Goal: Task Accomplishment & Management: Manage account settings

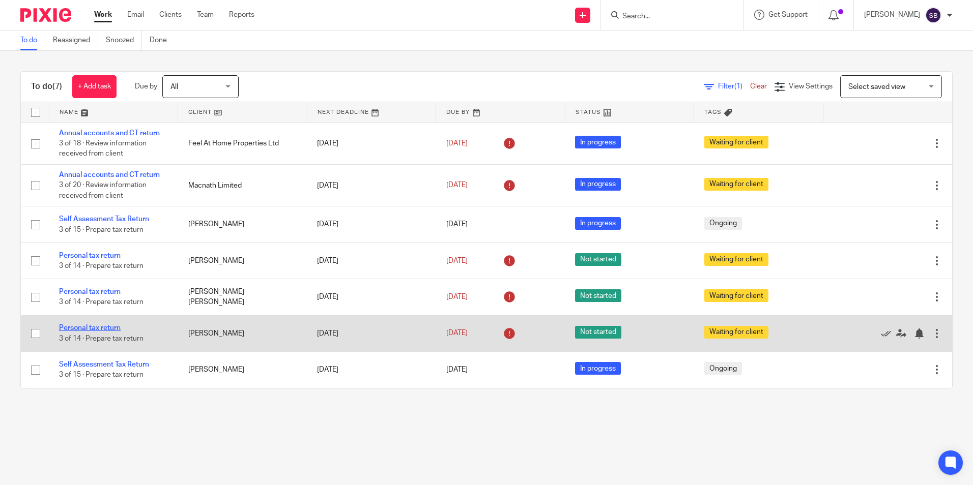
click at [93, 326] on link "Personal tax return" at bounding box center [90, 328] width 62 height 7
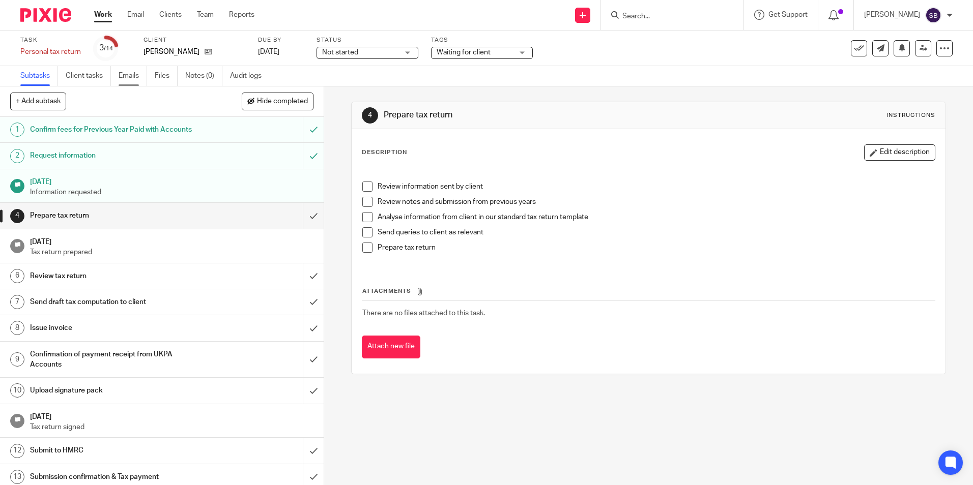
click at [129, 82] on link "Emails" at bounding box center [133, 76] width 28 height 20
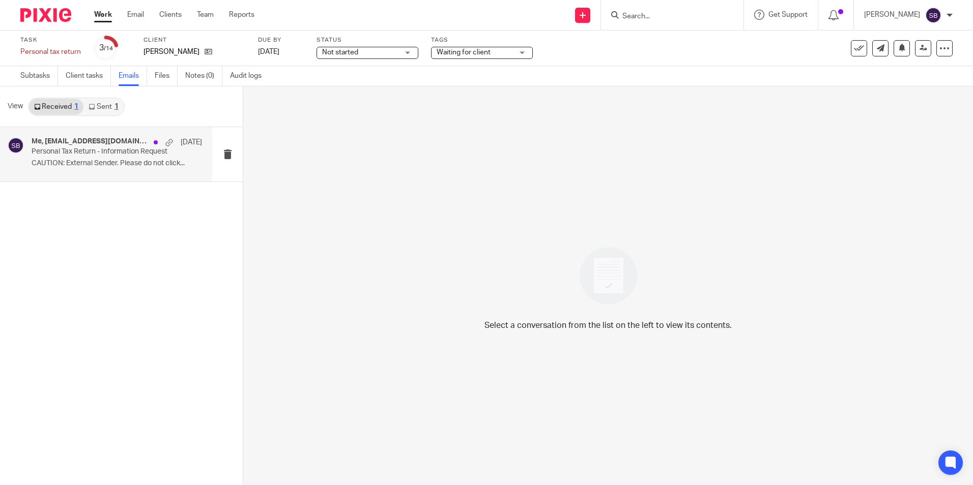
click at [93, 150] on p "Personal Tax Return - Information Request" at bounding box center [100, 152] width 136 height 9
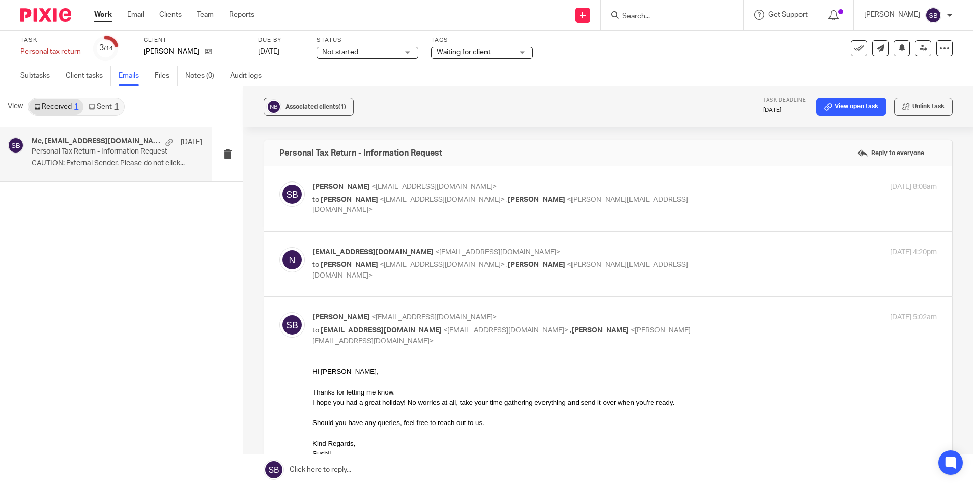
click at [384, 283] on label at bounding box center [608, 264] width 688 height 65
click at [279, 247] on input "checkbox" at bounding box center [279, 247] width 1 height 1
checkbox input "true"
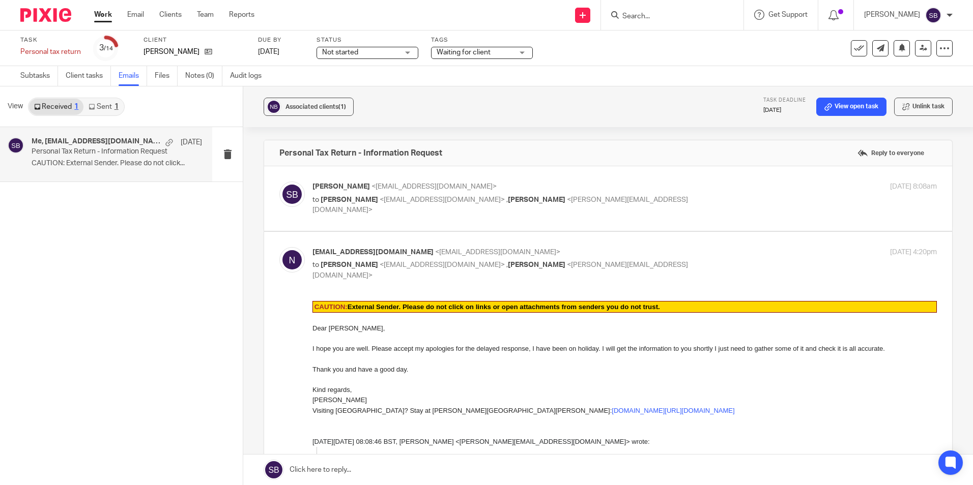
click at [551, 204] on p "to Nicola Baker <nickybnike@aol.com> , Christina Maharjan <christina@ukpa.co.uk>" at bounding box center [520, 205] width 416 height 21
checkbox input "true"
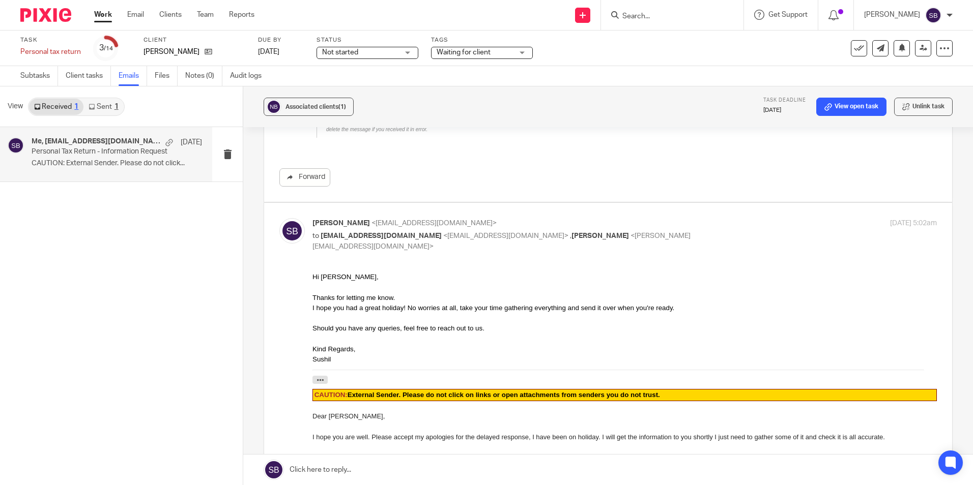
scroll to position [1577, 0]
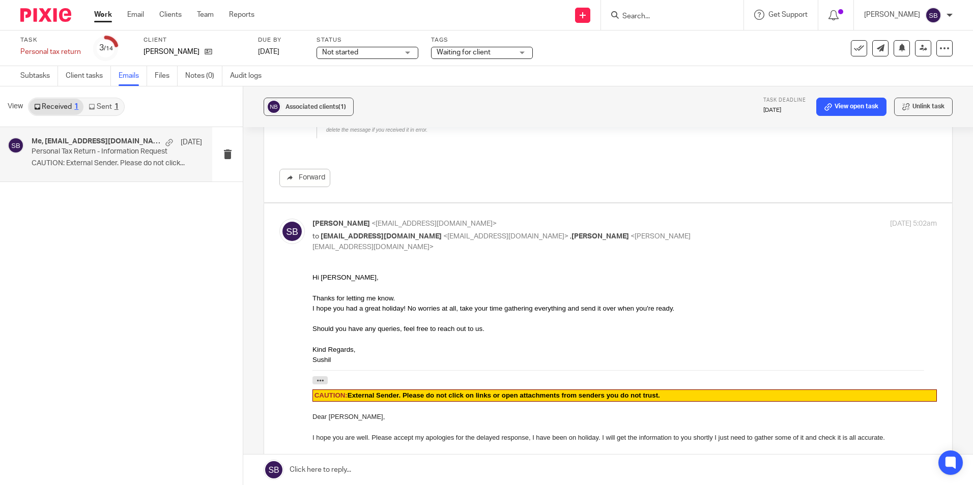
click at [107, 13] on link "Work" at bounding box center [103, 15] width 18 height 10
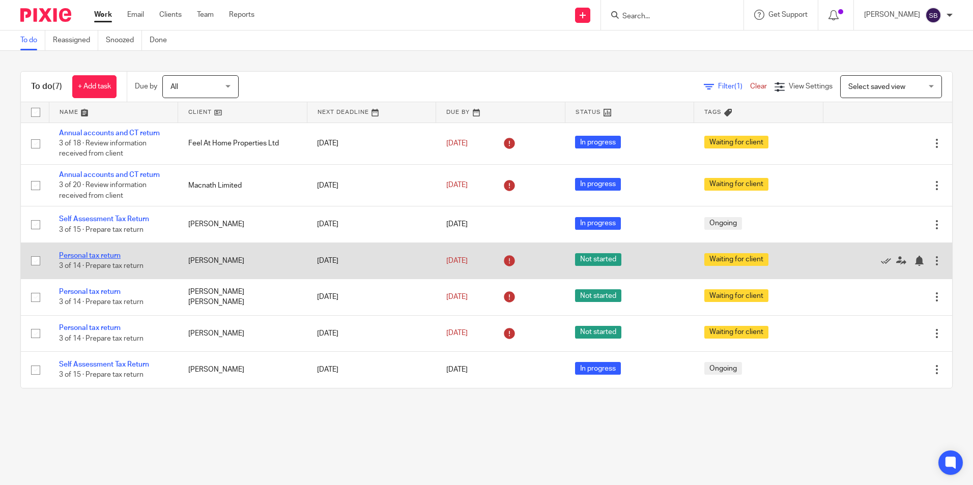
click at [107, 255] on link "Personal tax return" at bounding box center [90, 255] width 62 height 7
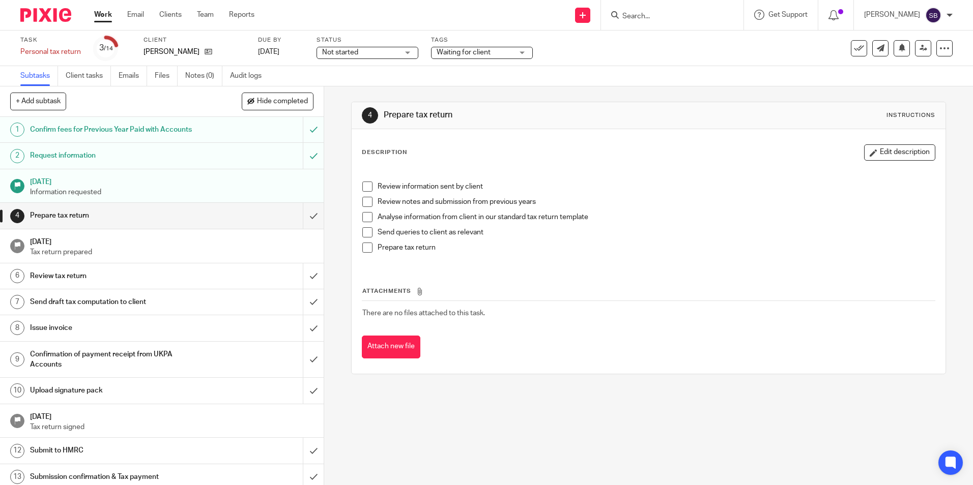
click at [100, 12] on link "Work" at bounding box center [103, 15] width 18 height 10
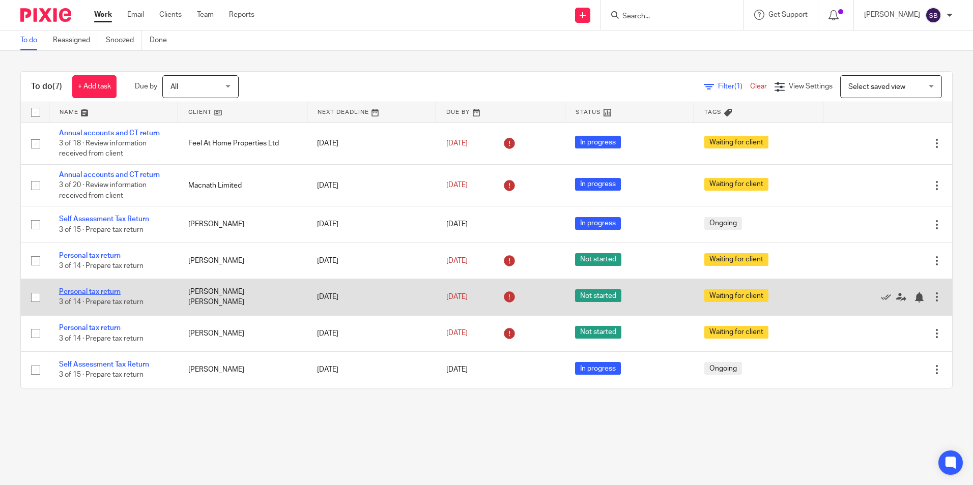
click at [112, 294] on link "Personal tax return" at bounding box center [90, 292] width 62 height 7
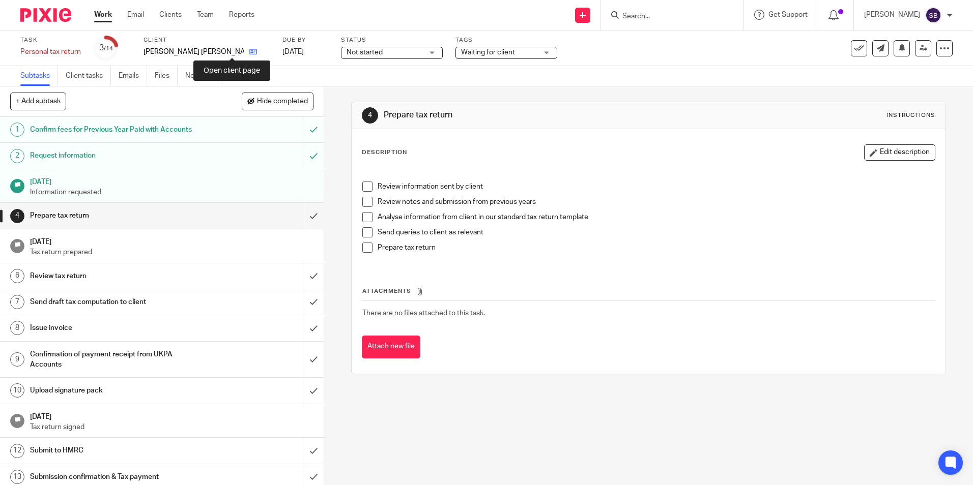
click at [249, 51] on icon at bounding box center [253, 52] width 8 height 8
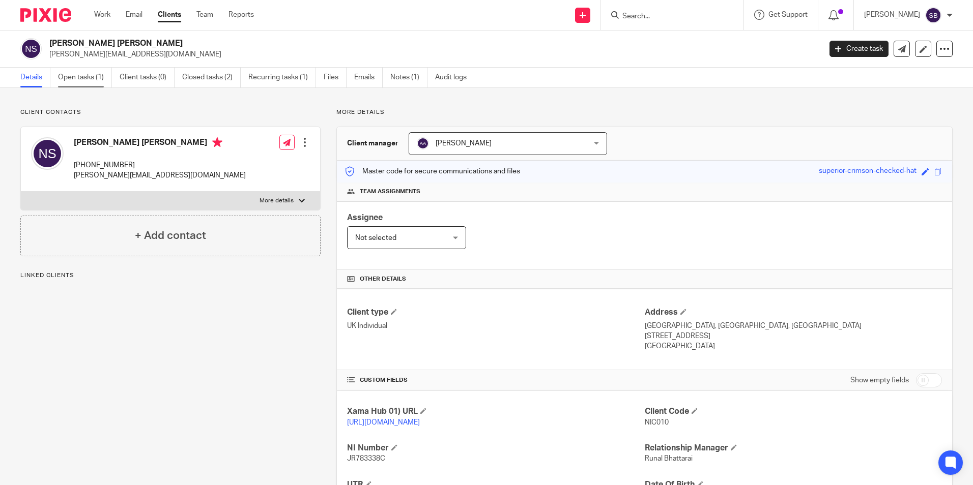
click at [91, 75] on link "Open tasks (1)" at bounding box center [85, 78] width 54 height 20
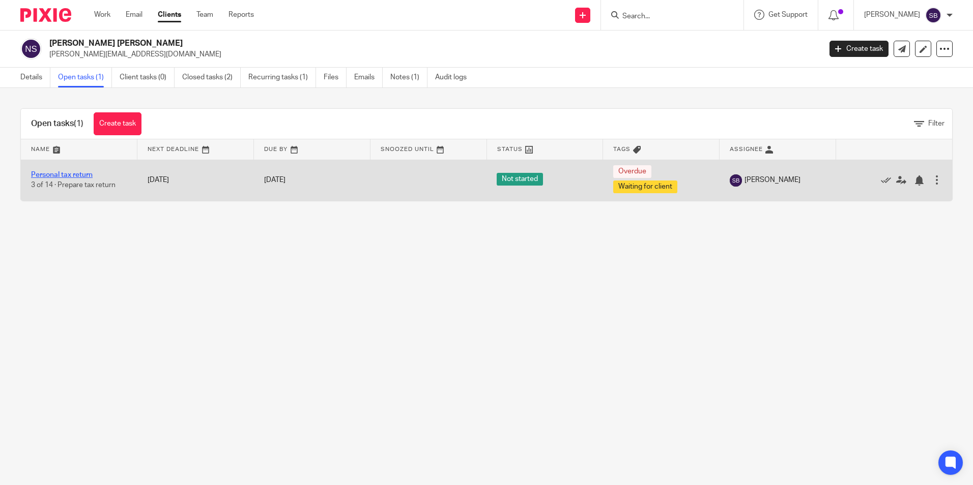
click at [75, 176] on link "Personal tax return" at bounding box center [62, 174] width 62 height 7
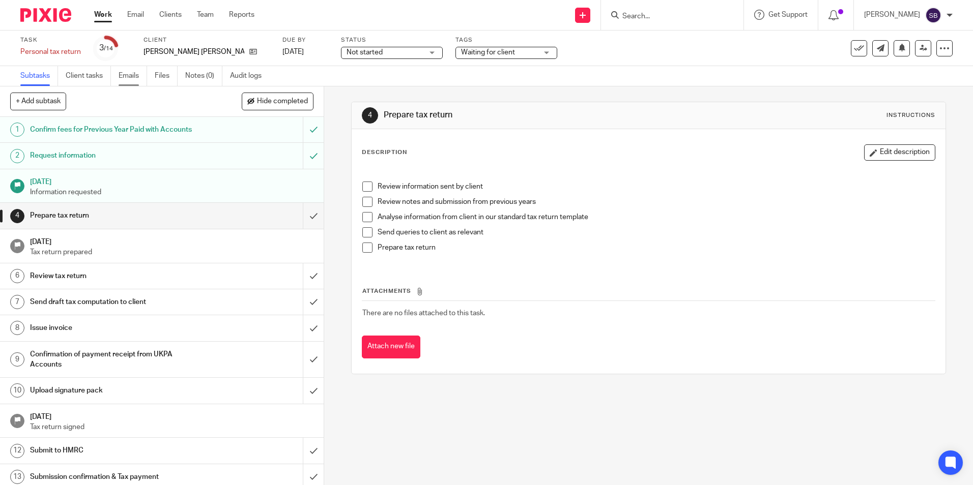
click at [139, 77] on link "Emails" at bounding box center [133, 76] width 28 height 20
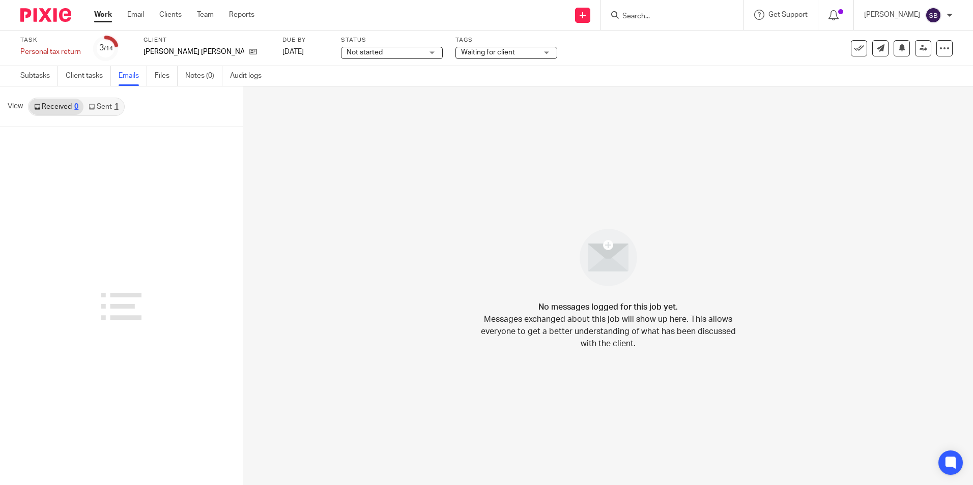
click at [108, 109] on link "Sent 1" at bounding box center [103, 107] width 40 height 16
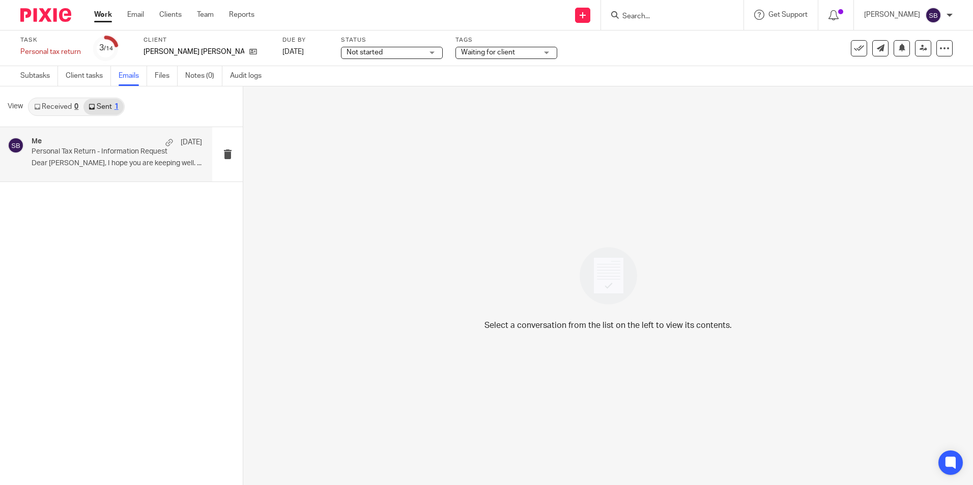
click at [106, 149] on p "Personal Tax Return - Information Request" at bounding box center [100, 152] width 136 height 9
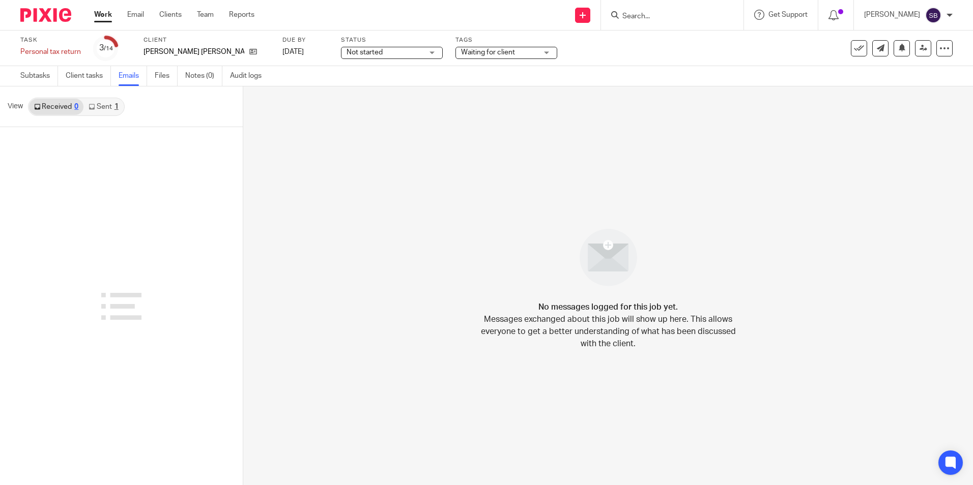
click at [110, 109] on link "Sent 1" at bounding box center [103, 107] width 40 height 16
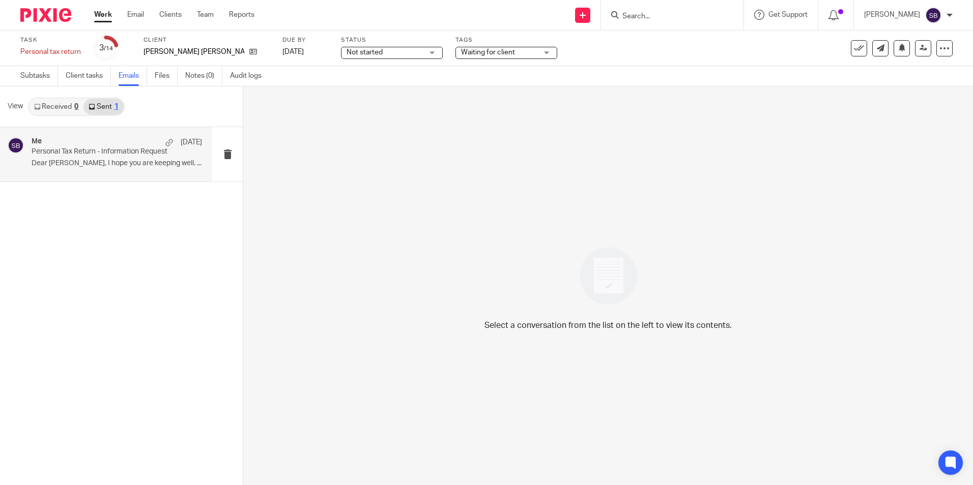
click at [103, 155] on p "Personal Tax Return - Information Request" at bounding box center [100, 152] width 136 height 9
